Goal: Entertainment & Leisure: Consume media (video, audio)

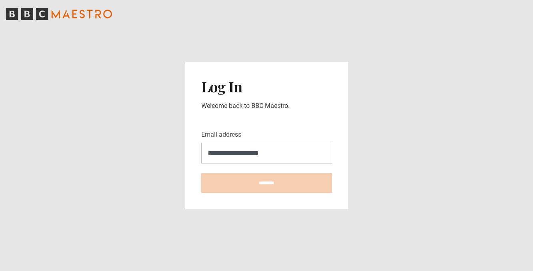
type input "**********"
click at [266, 183] on input "********" at bounding box center [266, 183] width 131 height 20
type input "**********"
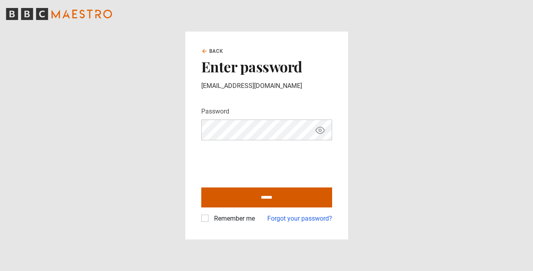
click at [234, 193] on input "******" at bounding box center [266, 198] width 131 height 20
type input "**********"
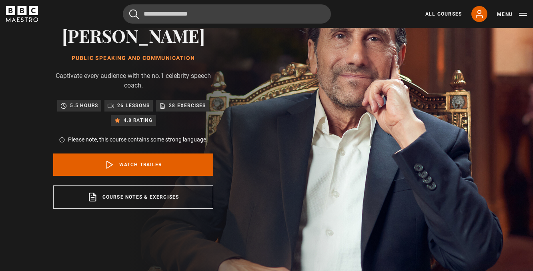
scroll to position [73, 0]
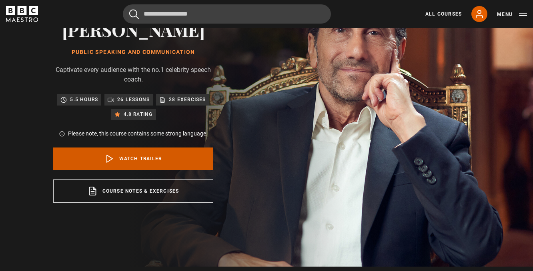
click at [163, 157] on link "Watch Trailer" at bounding box center [133, 159] width 160 height 22
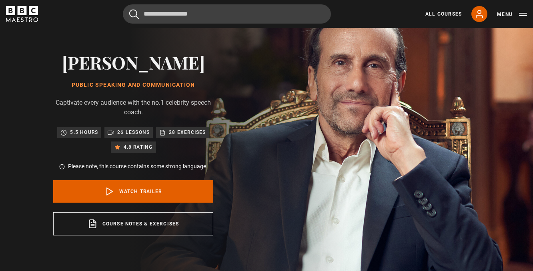
scroll to position [53, 0]
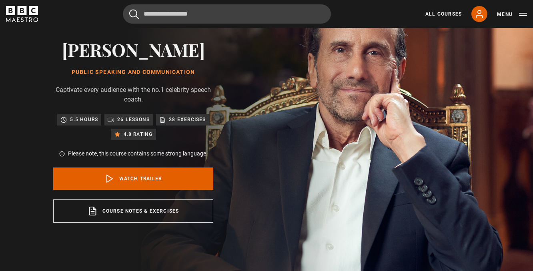
click at [435, 9] on div "All Courses My Account Search Menu" at bounding box center [470, 14] width 111 height 16
click at [435, 14] on link "All Courses" at bounding box center [443, 13] width 36 height 7
click at [485, 12] on link "My Account" at bounding box center [479, 14] width 16 height 16
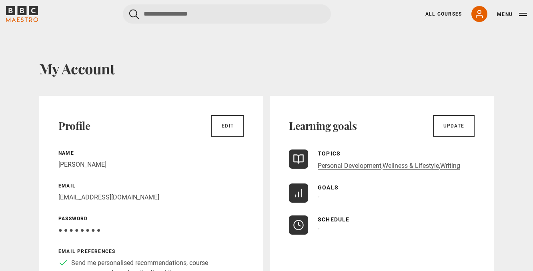
click at [19, 14] on icon "BBC Maestro" at bounding box center [22, 10] width 9 height 9
click at [515, 14] on button "Menu" at bounding box center [512, 14] width 30 height 8
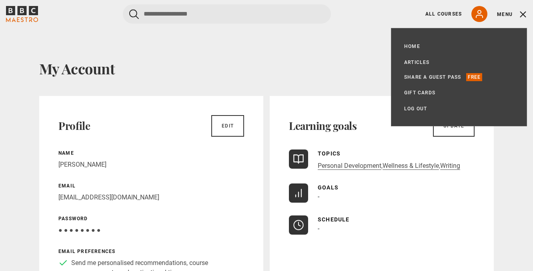
click at [521, 14] on button "Menu" at bounding box center [512, 14] width 30 height 8
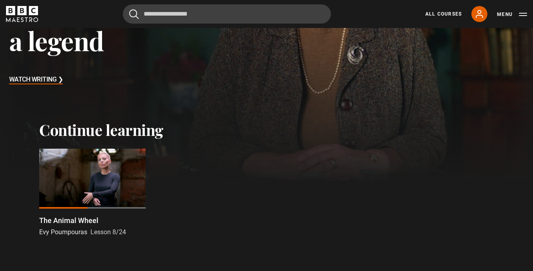
scroll to position [156, 0]
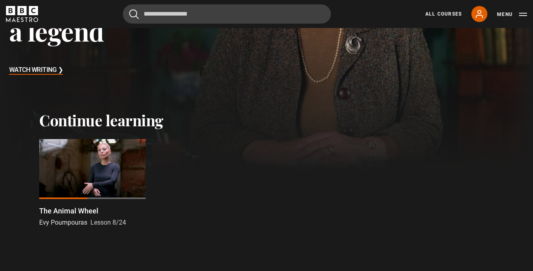
click at [86, 210] on p "The Animal Wheel" at bounding box center [68, 211] width 59 height 11
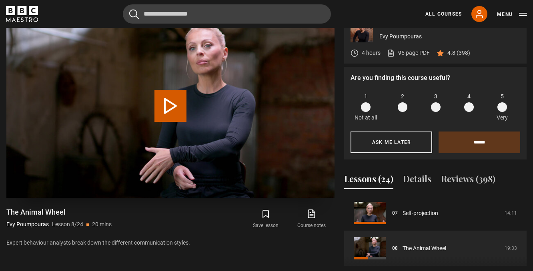
scroll to position [358, 0]
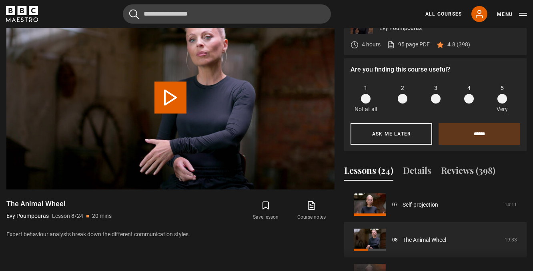
click at [501, 95] on span at bounding box center [502, 99] width 10 height 10
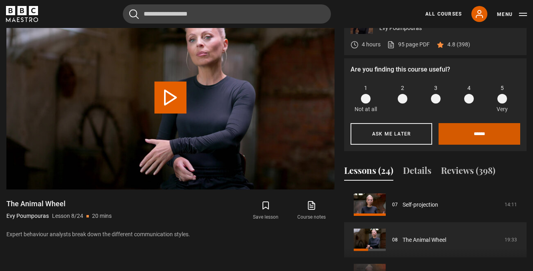
click at [481, 132] on input "******" at bounding box center [479, 134] width 82 height 22
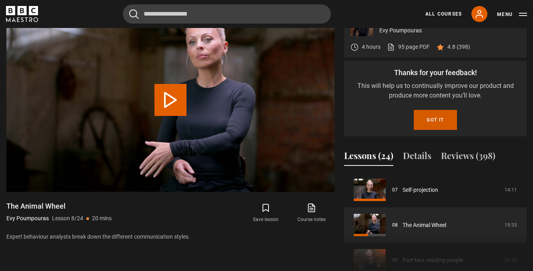
click at [441, 119] on button "Got it" at bounding box center [434, 120] width 43 height 20
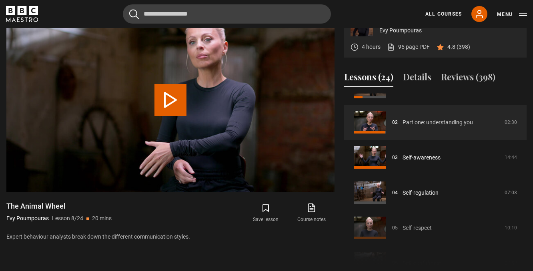
scroll to position [59, 0]
click at [412, 125] on link "Part one: understanding you" at bounding box center [437, 123] width 70 height 8
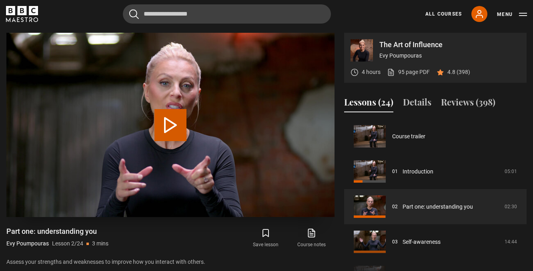
scroll to position [35, 0]
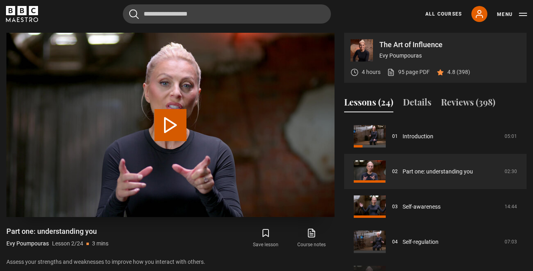
click at [179, 133] on button "Play Lesson Part one: understanding you" at bounding box center [170, 125] width 32 height 32
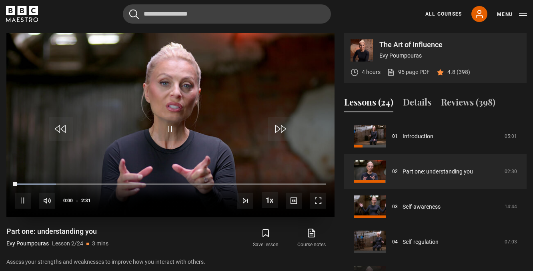
click at [314, 196] on span "Video Player" at bounding box center [318, 201] width 16 height 16
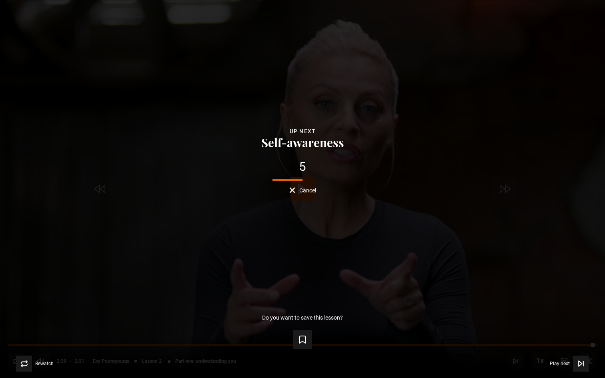
click at [303, 191] on span "Cancel" at bounding box center [307, 191] width 17 height 6
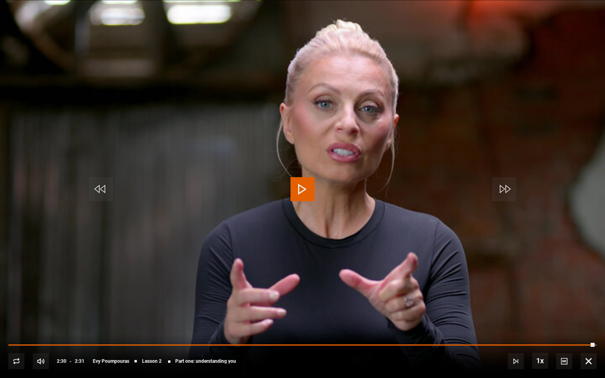
click at [532, 271] on span "Video Player" at bounding box center [588, 361] width 16 height 16
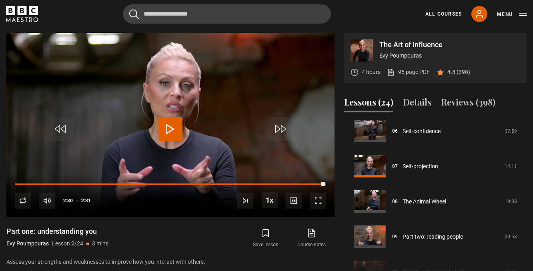
scroll to position [220, 0]
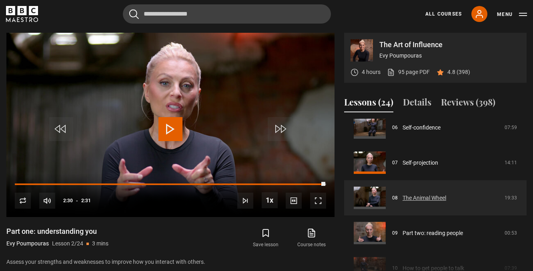
click at [411, 197] on link "The Animal Wheel" at bounding box center [424, 198] width 44 height 8
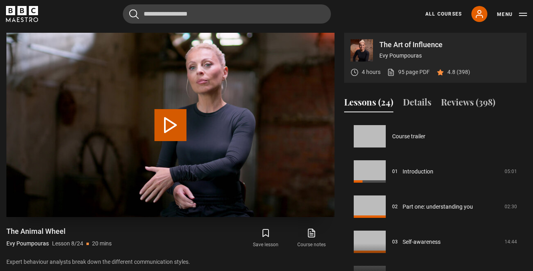
scroll to position [246, 0]
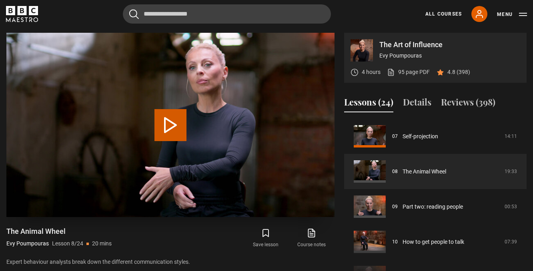
click at [169, 120] on button "Play Lesson The Animal Wheel" at bounding box center [170, 125] width 32 height 32
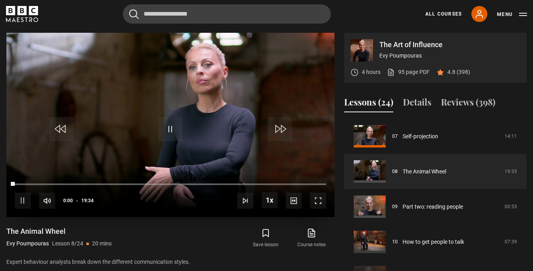
click at [319, 202] on span "Video Player" at bounding box center [318, 201] width 16 height 16
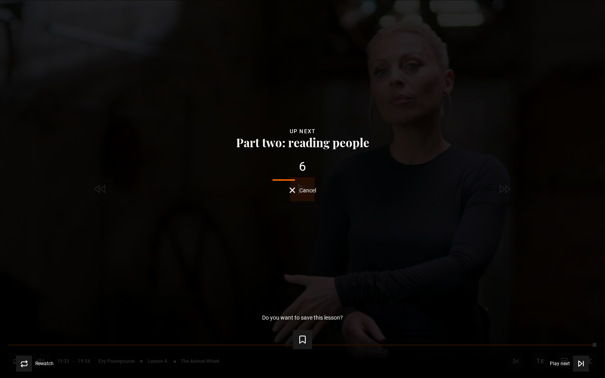
click at [303, 194] on div "Lesson Completed Up next Part two: reading people 6 Cancel Do you want to save …" at bounding box center [302, 189] width 605 height 378
click at [291, 193] on button "Cancel" at bounding box center [302, 190] width 27 height 6
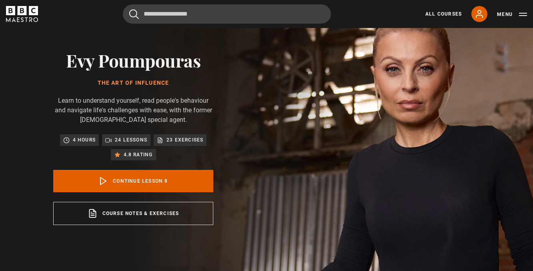
scroll to position [42, 0]
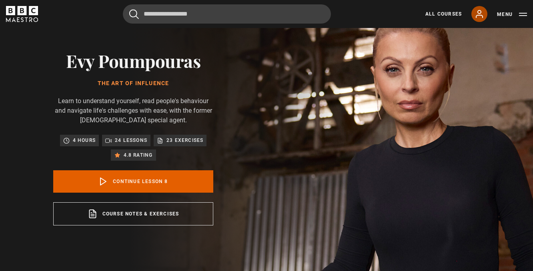
click at [478, 13] on icon at bounding box center [479, 13] width 6 height 7
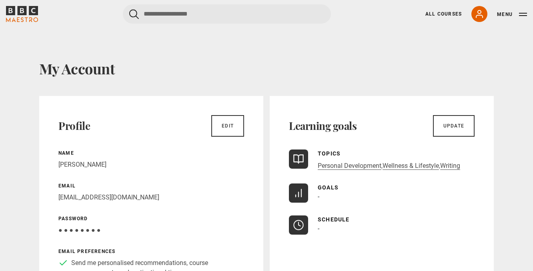
click at [505, 10] on div "Menu" at bounding box center [512, 14] width 30 height 10
click at [515, 13] on button "Menu" at bounding box center [512, 14] width 30 height 8
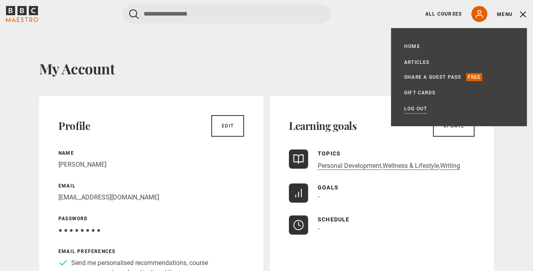
click at [421, 110] on link "Log out" at bounding box center [415, 109] width 23 height 8
